Goal: Task Accomplishment & Management: Use online tool/utility

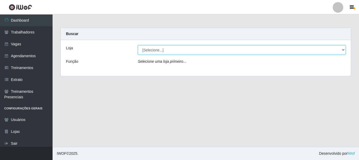
click at [344, 50] on select "[Selecione...] SuperFácil Atacado - [PERSON_NAME]" at bounding box center [242, 49] width 208 height 9
select select "399"
click at [138, 45] on select "[Selecione...] SuperFácil Atacado - [PERSON_NAME]" at bounding box center [242, 49] width 208 height 9
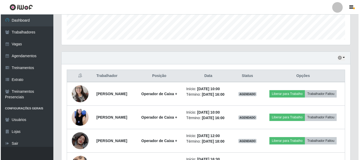
scroll to position [158, 0]
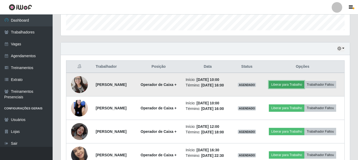
click at [294, 81] on button "Liberar para Trabalho" at bounding box center [286, 84] width 35 height 7
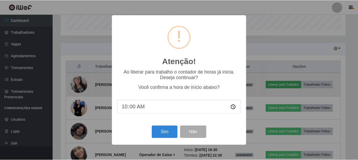
scroll to position [109, 286]
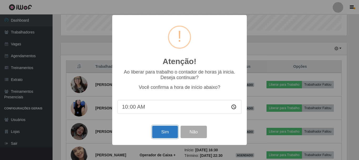
click at [175, 129] on button "Sim" at bounding box center [165, 131] width 26 height 12
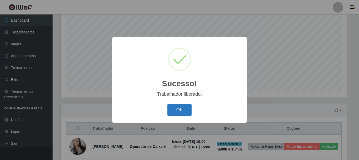
click at [178, 106] on button "OK" at bounding box center [179, 110] width 24 height 12
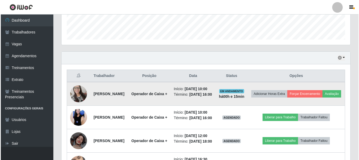
scroll to position [175, 0]
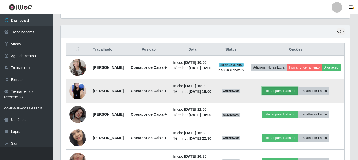
click at [279, 94] on button "Liberar para Trabalho" at bounding box center [279, 90] width 35 height 7
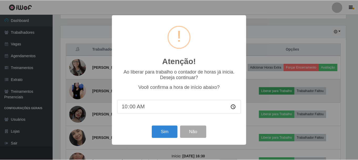
scroll to position [109, 286]
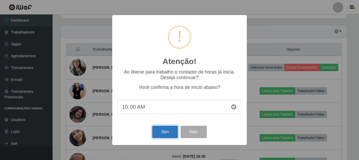
click at [160, 133] on button "Sim" at bounding box center [165, 131] width 26 height 12
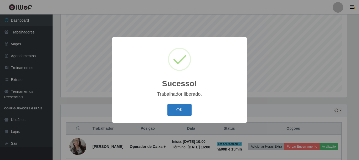
click at [179, 111] on button "OK" at bounding box center [179, 110] width 24 height 12
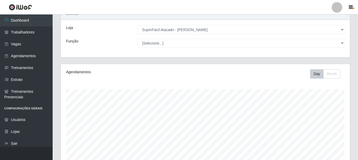
scroll to position [0, 0]
